Goal: Task Accomplishment & Management: Manage account settings

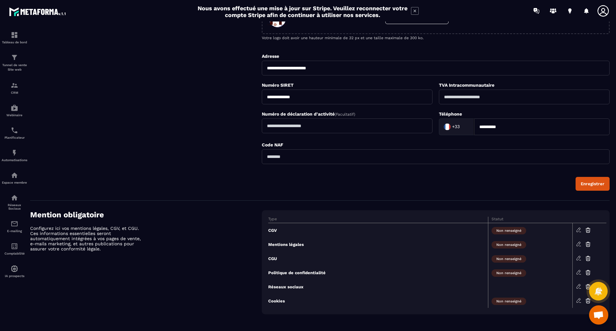
scroll to position [142, 0]
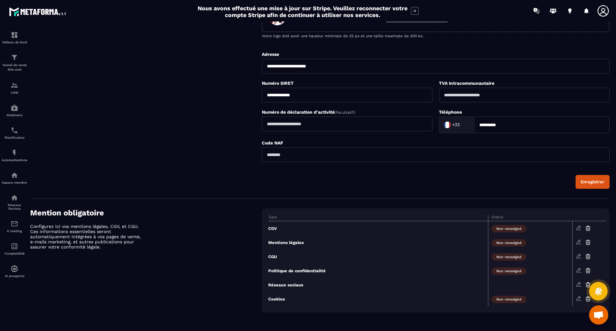
click at [578, 227] on icon at bounding box center [579, 228] width 6 height 6
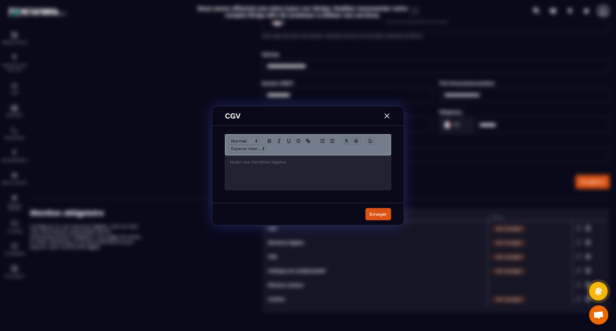
click at [388, 115] on img "Modal window" at bounding box center [387, 116] width 8 height 8
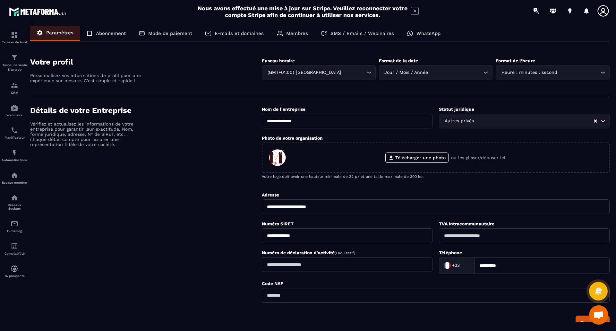
scroll to position [0, 0]
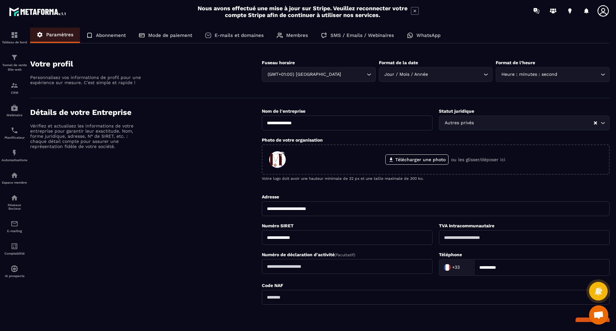
click at [115, 36] on p "Abonnement" at bounding box center [111, 35] width 30 height 6
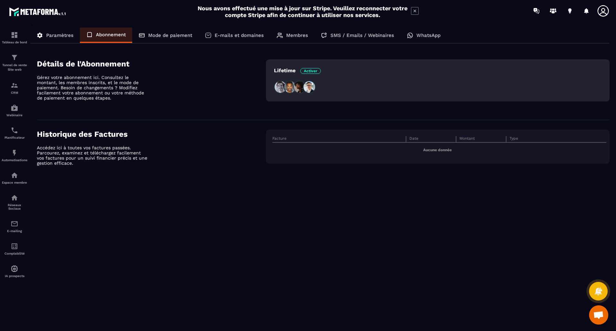
click at [166, 36] on p "Mode de paiement" at bounding box center [170, 35] width 44 height 6
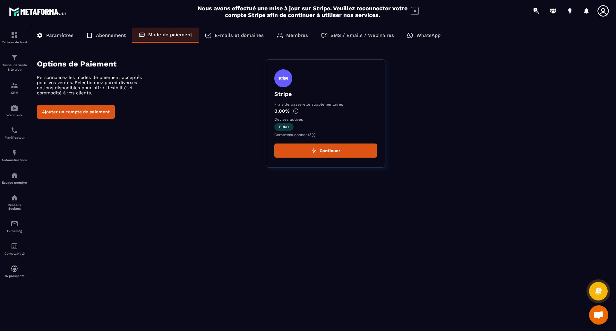
click at [228, 35] on p "E-mails et domaines" at bounding box center [239, 35] width 49 height 6
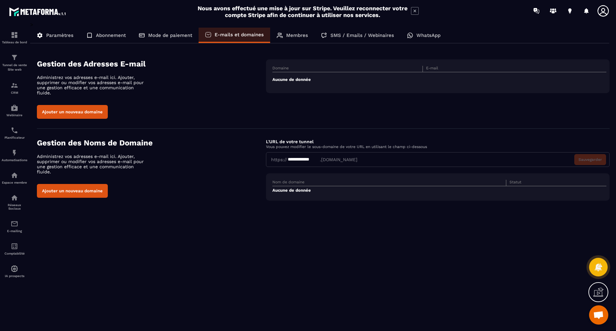
click at [290, 33] on p "Membres" at bounding box center [297, 35] width 22 height 6
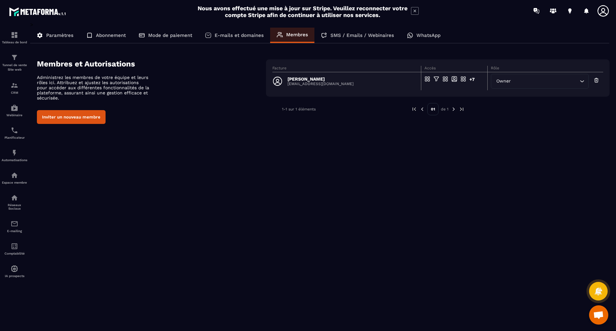
click at [343, 35] on p "SMS / Emails / Webinaires" at bounding box center [363, 35] width 64 height 6
